Goal: Task Accomplishment & Management: Complete application form

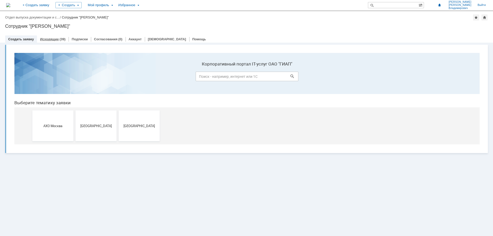
click at [45, 36] on div "Исходящие (39)" at bounding box center [53, 38] width 32 height 7
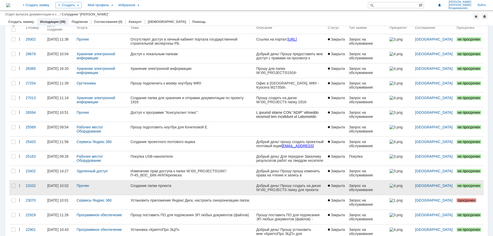
scroll to position [51, 0]
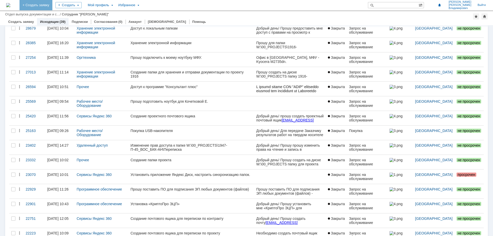
click at [52, 3] on link "+ Создать заявку" at bounding box center [36, 5] width 33 height 10
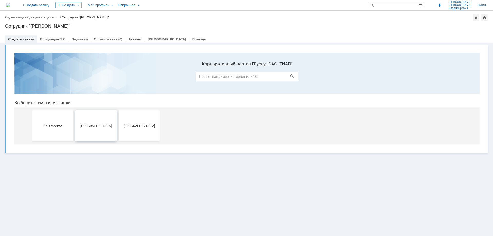
click at [90, 122] on button "[GEOGRAPHIC_DATA]" at bounding box center [95, 125] width 41 height 31
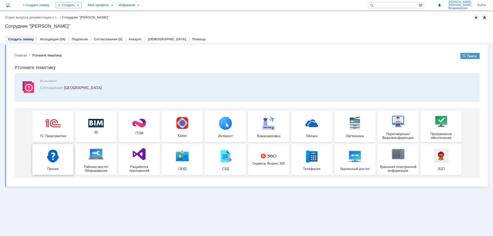
click at [50, 160] on img at bounding box center [52, 155] width 15 height 15
click at [63, 40] on div "(39)" at bounding box center [63, 39] width 6 height 4
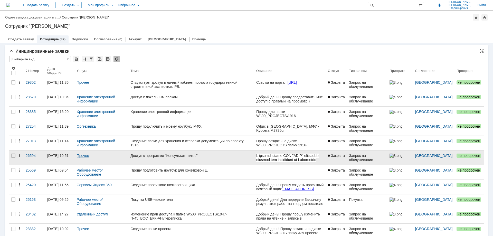
click at [85, 157] on link "Прочее" at bounding box center [83, 156] width 12 height 4
click at [186, 153] on link "Доступ к программе "Консультант плюс"" at bounding box center [191, 157] width 126 height 14
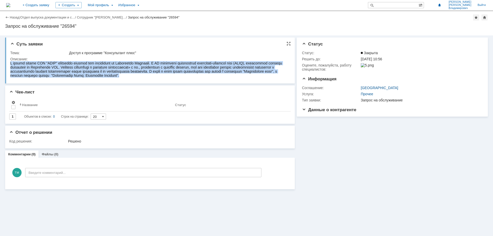
drag, startPoint x: 212, startPoint y: 76, endPoint x: 4, endPoint y: 60, distance: 209.1
click at [10, 61] on html at bounding box center [148, 69] width 277 height 16
copy span "L ipsumd sitame CON "ADIP" elitseddo eiusmod tem incididunt ut Laboreetdo Magna…"
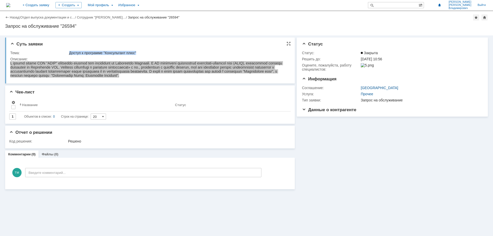
drag, startPoint x: 68, startPoint y: 54, endPoint x: 138, endPoint y: 55, distance: 70.9
click at [138, 55] on tr "Тема: Доступ к программе "Консультант плюс"" at bounding box center [149, 53] width 278 height 6
copy tr "Доступ к программе "Консультант плюс""
click at [114, 18] on link "Сотрудник "[PERSON_NAME]…" at bounding box center [101, 17] width 49 height 4
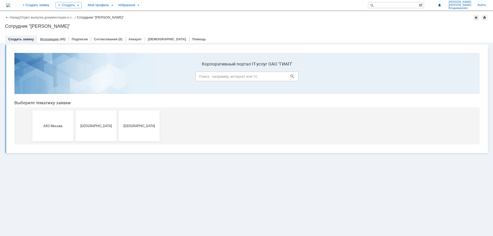
click at [50, 41] on link "Исходящие" at bounding box center [49, 39] width 19 height 4
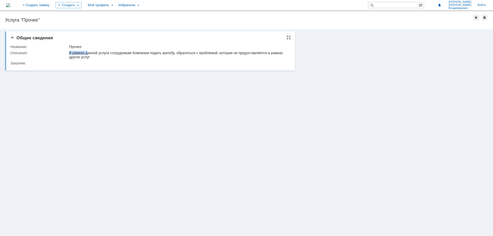
drag, startPoint x: 69, startPoint y: 53, endPoint x: 88, endPoint y: 52, distance: 19.0
click at [88, 52] on div "В рамках данной услуги сотрудникам Компании подать жалобу, обратиться с проблем…" at bounding box center [178, 55] width 218 height 8
click at [12, 38] on span "Общие сведения" at bounding box center [31, 37] width 43 height 5
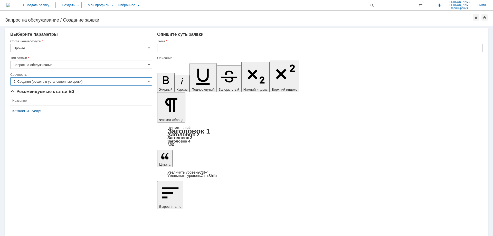
click at [63, 85] on input "2. Средняя (решить в установленные сроки)" at bounding box center [81, 81] width 142 height 8
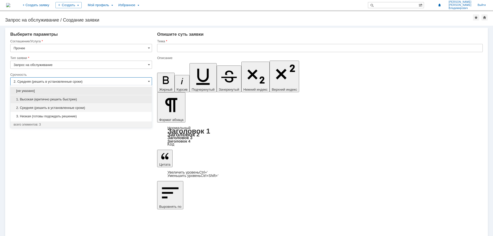
click at [53, 100] on span "1. Высокая (критично решить быстрее)" at bounding box center [81, 99] width 135 height 4
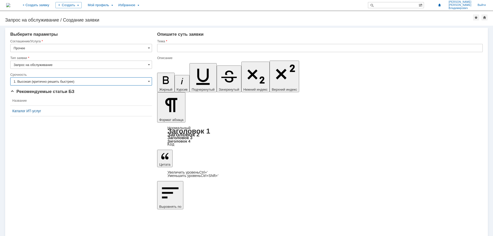
type input "1. Высокая (критично решить быстрее)"
click at [214, 47] on input "text" at bounding box center [320, 48] width 326 height 8
click at [180, 50] on input "text" at bounding box center [320, 48] width 326 height 8
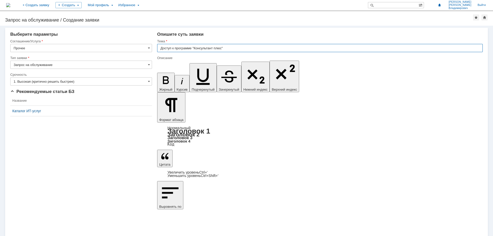
type input "Доступ к программе "Консультант плюс""
drag, startPoint x: 166, startPoint y: 1834, endPoint x: 187, endPoint y: 1836, distance: 21.1
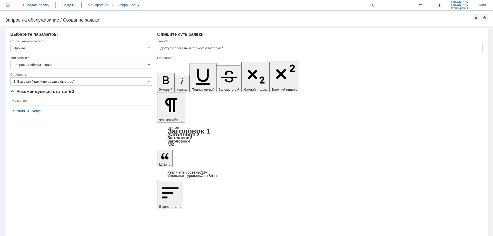
drag, startPoint x: 380, startPoint y: 1842, endPoint x: 413, endPoint y: 1843, distance: 32.9
copy span ""Консультант плюс""
drag, startPoint x: 213, startPoint y: 1847, endPoint x: 312, endPoint y: 1897, distance: 111.4
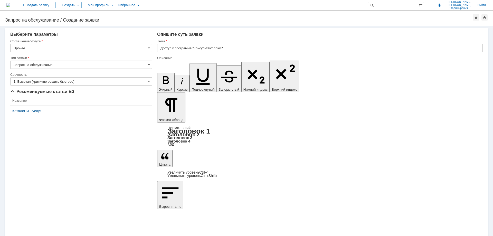
drag, startPoint x: 271, startPoint y: 1837, endPoint x: 272, endPoint y: 1834, distance: 2.6
click at [137, 49] on input "Прочее" at bounding box center [81, 48] width 142 height 8
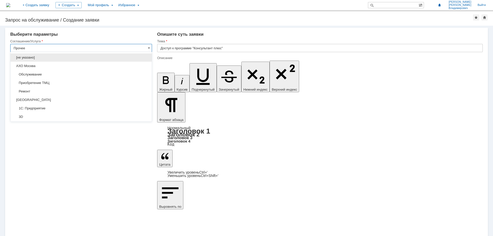
scroll to position [137, 0]
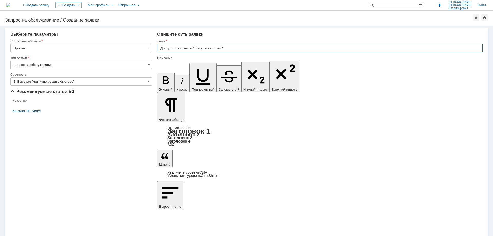
click at [166, 47] on input "Доступ к программе "Консультант плюс"" at bounding box center [320, 48] width 326 height 8
click at [169, 47] on input "Доступ к программе "Консультант плюс"" at bounding box center [320, 48] width 326 height 8
type input "Прочее"
type input "Доступ к программе "Консультант плюс""
